Goal: Navigation & Orientation: Go to known website

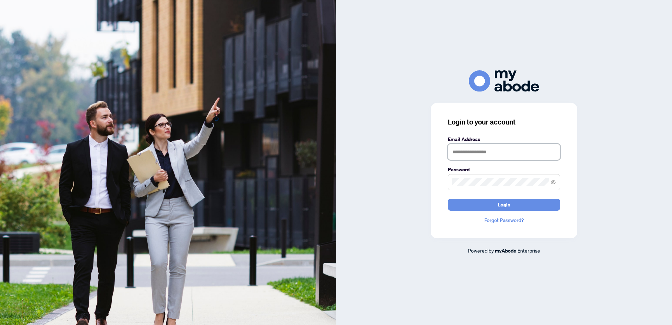
click at [456, 147] on input "text" at bounding box center [504, 152] width 112 height 16
type input "**********"
click at [497, 207] on button "Login" at bounding box center [504, 205] width 112 height 12
